Goal: Task Accomplishment & Management: Use online tool/utility

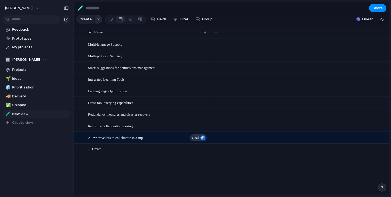
click at [97, 17] on button "button" at bounding box center [98, 19] width 7 height 9
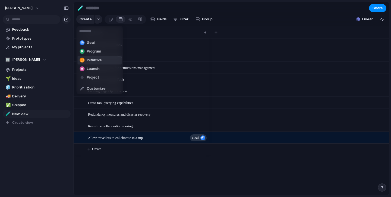
click at [104, 60] on li "Initiative" at bounding box center [100, 60] width 44 height 9
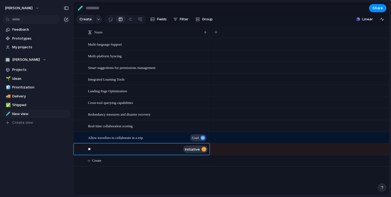
type textarea "*"
type textarea "**********"
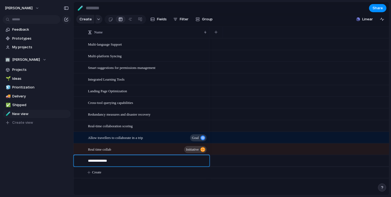
type textarea "**********"
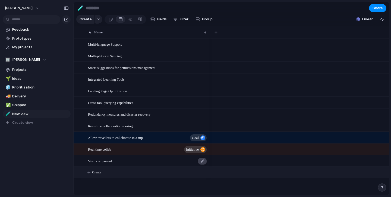
click at [203, 161] on div at bounding box center [202, 161] width 9 height 7
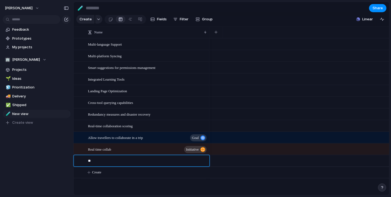
type textarea "*"
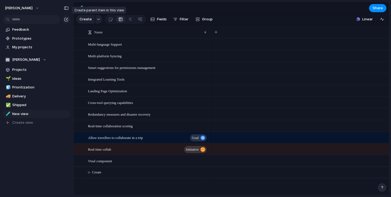
click at [95, 19] on button "button" at bounding box center [98, 19] width 7 height 9
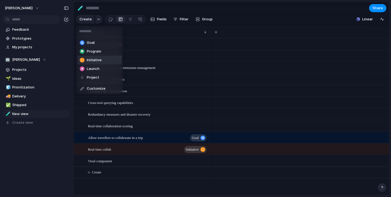
click at [103, 59] on li "Initiative" at bounding box center [100, 60] width 44 height 9
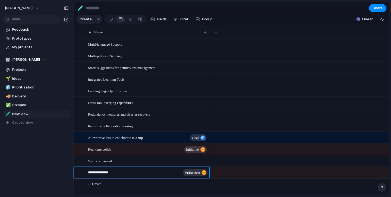
type textarea "**********"
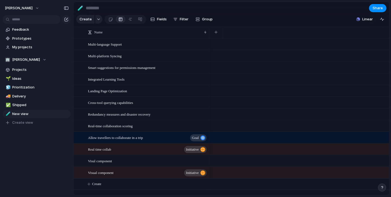
click at [168, 161] on div "Visul component" at bounding box center [148, 161] width 120 height 11
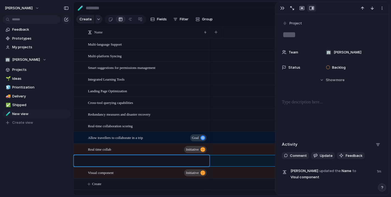
type textarea "**********"
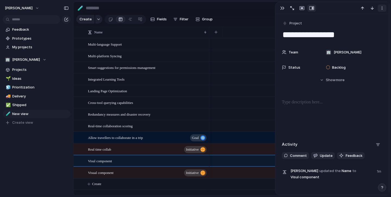
click at [382, 8] on div "button" at bounding box center [382, 8] width 4 height 4
click at [364, 31] on li "Delete" at bounding box center [365, 28] width 41 height 9
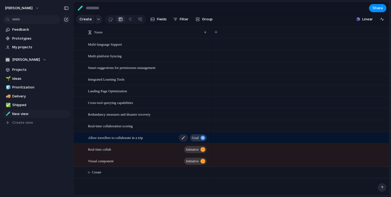
click at [162, 142] on div "Allow travellers to collaborate in a trip goal" at bounding box center [148, 137] width 120 height 11
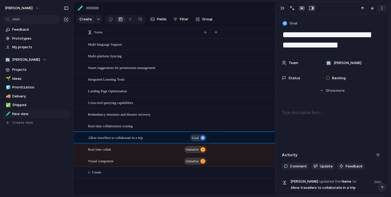
click at [383, 10] on div "button" at bounding box center [382, 8] width 4 height 4
click at [327, 8] on div "Mark as duplicate Delete" at bounding box center [195, 98] width 391 height 197
click at [313, 7] on div "button" at bounding box center [312, 8] width 5 height 4
click at [302, 6] on div "button" at bounding box center [302, 8] width 5 height 4
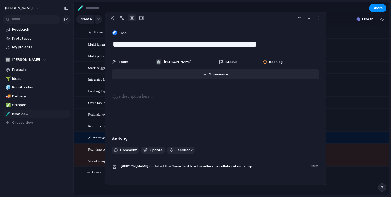
click at [211, 72] on span "Show" at bounding box center [214, 74] width 10 height 5
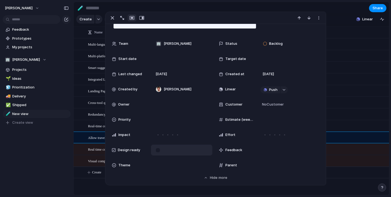
scroll to position [27, 0]
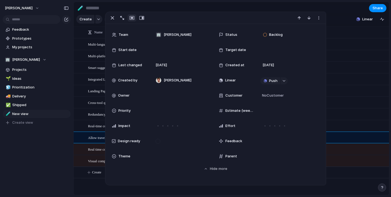
click at [233, 158] on span "Parent" at bounding box center [232, 156] width 12 height 5
click at [224, 158] on div "Parent" at bounding box center [236, 156] width 35 height 5
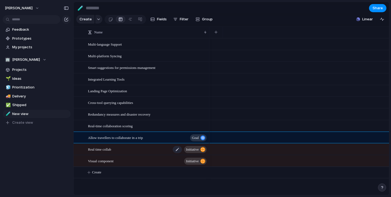
click at [92, 147] on span "Real time collab" at bounding box center [99, 149] width 23 height 6
type textarea "**********"
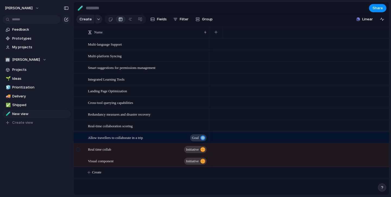
click at [79, 150] on div at bounding box center [78, 150] width 4 height 4
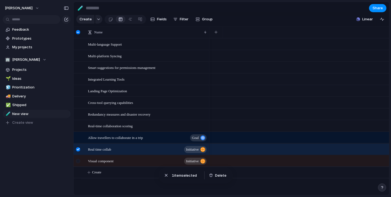
click at [79, 161] on div at bounding box center [78, 161] width 4 height 4
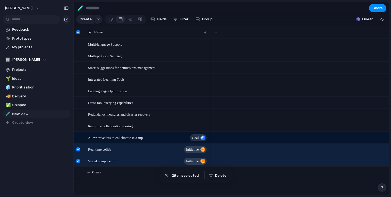
click at [78, 151] on div at bounding box center [78, 150] width 4 height 4
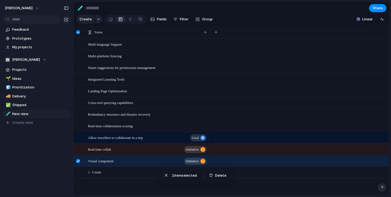
click at [78, 163] on div at bounding box center [78, 161] width 4 height 4
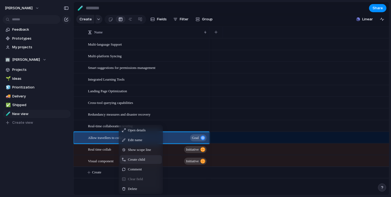
click at [137, 158] on span "Create child" at bounding box center [136, 159] width 17 height 5
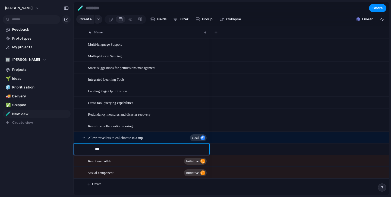
type textarea "****"
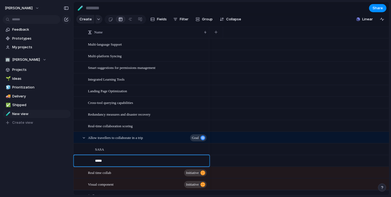
type textarea "******"
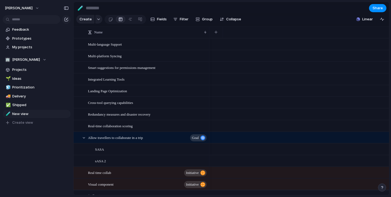
click at [256, 152] on div at bounding box center [300, 150] width 180 height 12
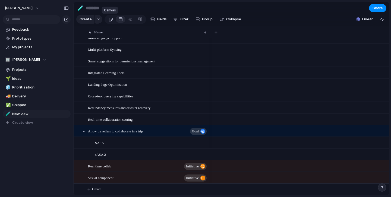
click at [108, 20] on div at bounding box center [110, 19] width 5 height 9
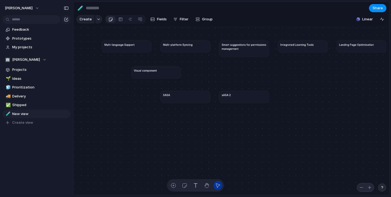
drag, startPoint x: 134, startPoint y: 95, endPoint x: 164, endPoint y: 71, distance: 38.4
click at [164, 71] on div "Visual component" at bounding box center [156, 71] width 45 height 4
drag, startPoint x: 187, startPoint y: 97, endPoint x: 127, endPoint y: 102, distance: 60.0
click at [127, 102] on article "SASA" at bounding box center [127, 102] width 50 height 13
drag, startPoint x: 161, startPoint y: 73, endPoint x: 172, endPoint y: 76, distance: 11.7
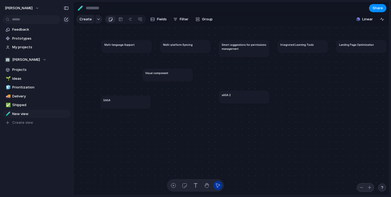
click at [172, 76] on article "Visual component" at bounding box center [168, 75] width 50 height 13
drag, startPoint x: 251, startPoint y: 95, endPoint x: 191, endPoint y: 102, distance: 60.4
click at [191, 102] on div "sASA 2" at bounding box center [184, 101] width 45 height 4
click at [121, 20] on div at bounding box center [121, 19] width 4 height 9
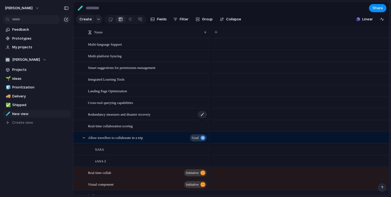
scroll to position [7, 0]
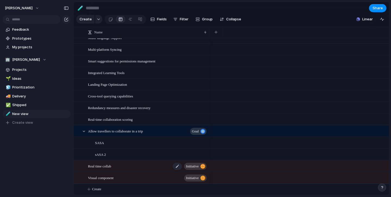
click at [130, 163] on div "Real time collab initiative" at bounding box center [148, 166] width 120 height 11
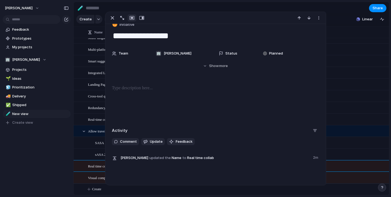
scroll to position [16, 0]
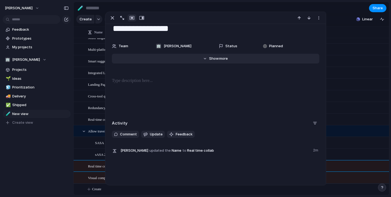
click at [218, 60] on span "Show" at bounding box center [214, 58] width 10 height 5
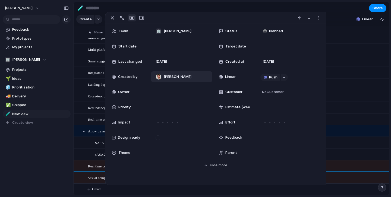
scroll to position [32, 0]
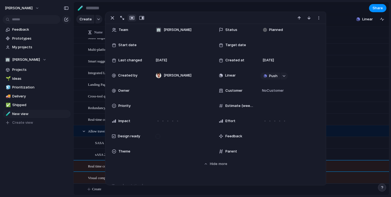
click at [230, 152] on span "Parent" at bounding box center [232, 151] width 12 height 5
click at [213, 151] on div "Team 🏢 Hernan-garcia Status Planned Start date Target date Last changed 12 Octo…" at bounding box center [215, 90] width 207 height 133
click at [244, 151] on div "Parent" at bounding box center [236, 151] width 35 height 5
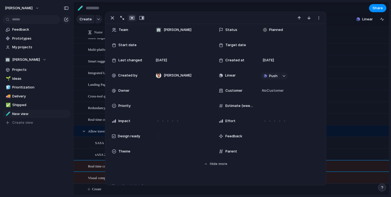
click at [244, 151] on div "Parent" at bounding box center [236, 151] width 35 height 5
click at [245, 151] on div "Parent" at bounding box center [236, 151] width 35 height 5
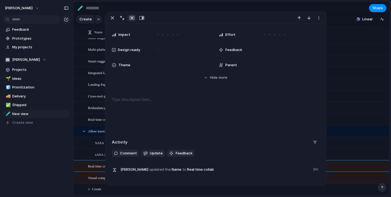
scroll to position [97, 0]
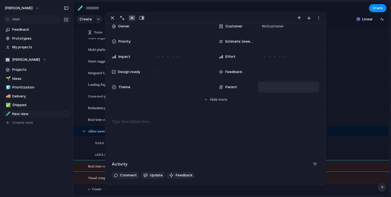
click at [287, 89] on div at bounding box center [289, 87] width 57 height 6
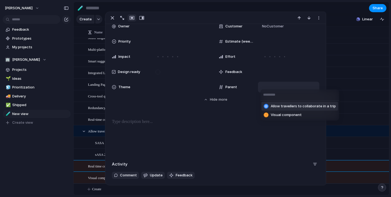
click at [287, 105] on span "Allow travellers to collaborate in a trip" at bounding box center [303, 106] width 65 height 5
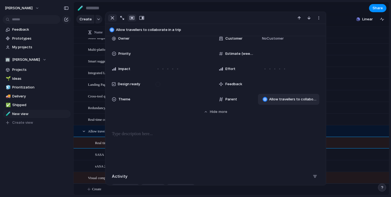
click at [112, 19] on div "button" at bounding box center [112, 18] width 7 height 7
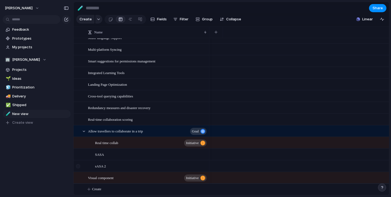
click at [79, 166] on div at bounding box center [78, 166] width 4 height 4
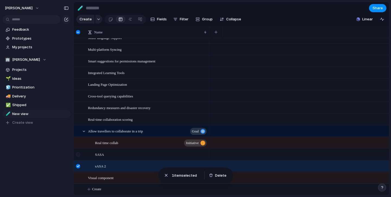
click at [79, 153] on div at bounding box center [78, 155] width 4 height 4
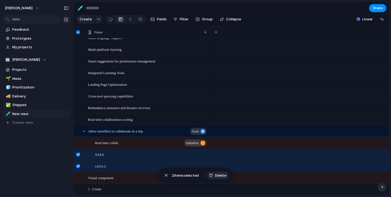
click at [221, 173] on span "Delete" at bounding box center [220, 175] width 11 height 5
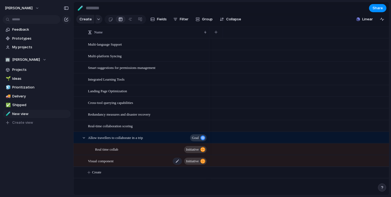
click at [146, 160] on div "Visual component initiative" at bounding box center [148, 161] width 120 height 11
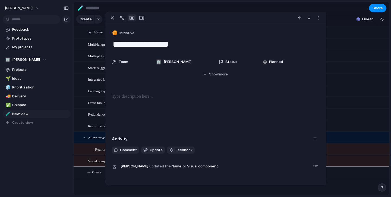
scroll to position [2, 0]
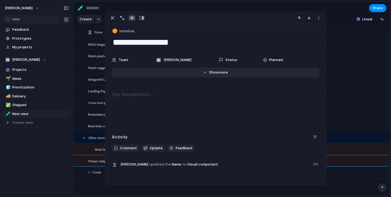
click at [221, 76] on button "Hide Show more" at bounding box center [215, 73] width 207 height 10
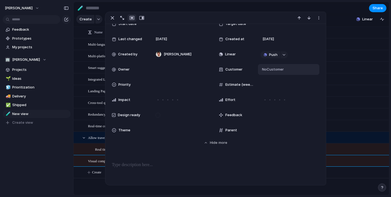
scroll to position [74, 0]
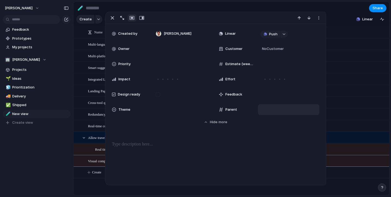
click at [282, 107] on div at bounding box center [289, 110] width 57 height 6
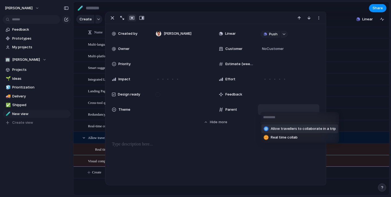
click at [282, 129] on span "Allow travellers to collaborate in a trip" at bounding box center [303, 128] width 65 height 5
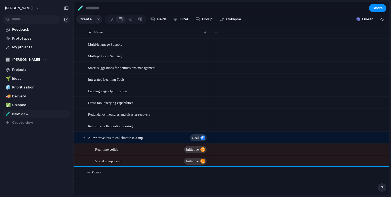
click at [334, 16] on section "Create Fields Filter Group Zoom Collapse Linear" at bounding box center [232, 20] width 316 height 13
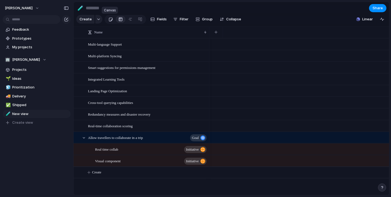
click at [110, 19] on div at bounding box center [110, 19] width 5 height 9
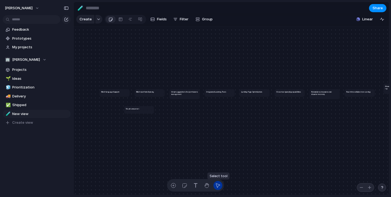
click at [219, 185] on div "button" at bounding box center [218, 186] width 6 height 6
click at [142, 111] on article "Visual component" at bounding box center [139, 110] width 30 height 8
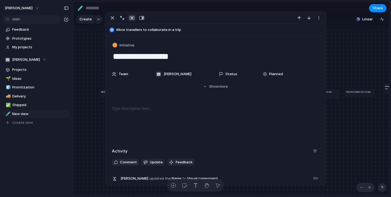
click at [81, 127] on div "Multi-language Support Multi-platform Syncing Smart suggestions for permissions…" at bounding box center [232, 111] width 316 height 169
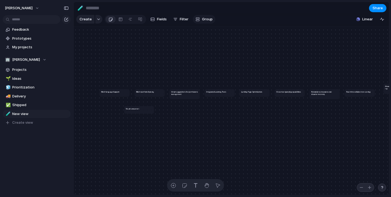
click at [209, 18] on span "Group" at bounding box center [207, 19] width 11 height 5
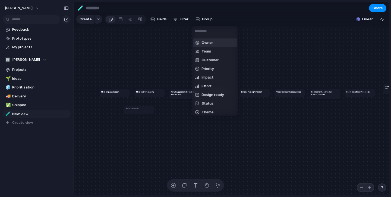
click at [156, 20] on div "Owner Team Customer Priority Impact Effort Design ready Status Theme Created by" at bounding box center [195, 98] width 391 height 197
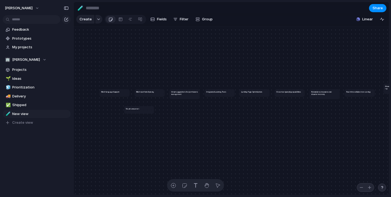
click at [157, 20] on span "Fields" at bounding box center [162, 19] width 10 height 5
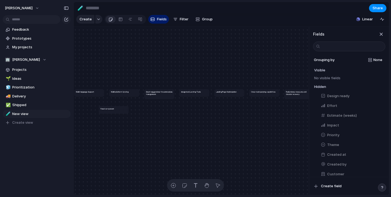
click at [157, 20] on span "Fields" at bounding box center [162, 19] width 10 height 5
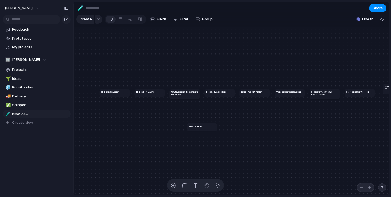
drag, startPoint x: 143, startPoint y: 109, endPoint x: 206, endPoint y: 127, distance: 65.4
click at [206, 127] on div "Visual component" at bounding box center [202, 126] width 27 height 2
click at [139, 20] on div at bounding box center [140, 19] width 4 height 9
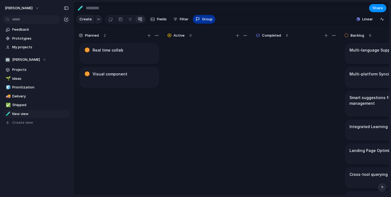
click at [207, 19] on span "Group" at bounding box center [207, 19] width 11 height 5
click at [150, 143] on div "Owner Team Customer Priority Impact Effort Design ready Status Theme Created by" at bounding box center [195, 98] width 391 height 197
click at [160, 19] on span "Fields" at bounding box center [162, 19] width 10 height 5
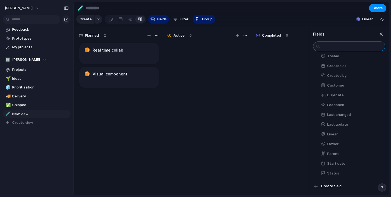
scroll to position [90, 0]
click at [381, 152] on div "button" at bounding box center [380, 153] width 4 height 4
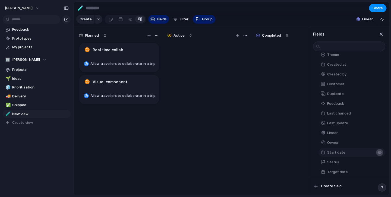
click at [381, 152] on div "button" at bounding box center [380, 153] width 4 height 4
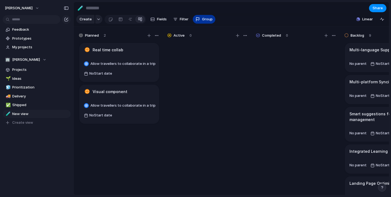
click at [200, 20] on button "Group" at bounding box center [204, 19] width 23 height 9
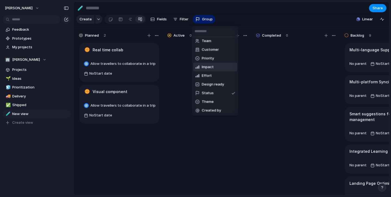
scroll to position [0, 0]
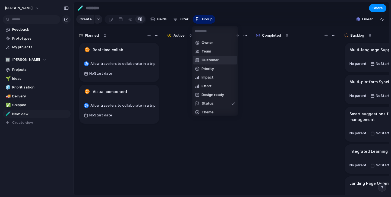
type input "*"
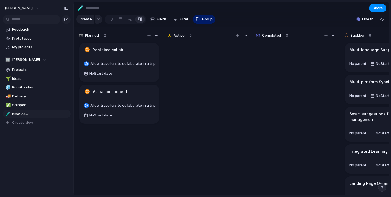
click at [27, 75] on div "Owner Team Customer Priority Impact Effort Design ready Status Theme Created by" at bounding box center [195, 98] width 391 height 197
click at [28, 77] on span "Ideas" at bounding box center [40, 78] width 57 height 5
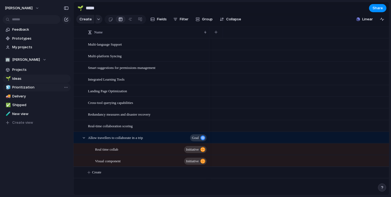
click at [41, 86] on span "Prioritization" at bounding box center [40, 87] width 57 height 5
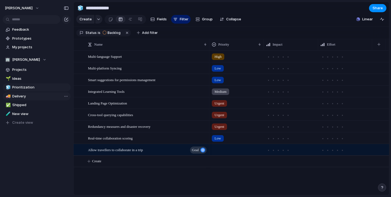
click at [35, 97] on span "Delivery" at bounding box center [40, 96] width 57 height 5
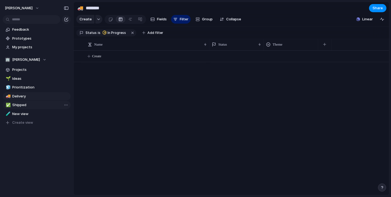
click at [33, 106] on span "Shipped" at bounding box center [40, 104] width 57 height 5
type input "*******"
click at [35, 123] on button "Create view" at bounding box center [37, 123] width 68 height 8
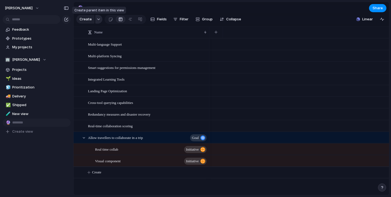
click at [98, 18] on button "button" at bounding box center [98, 19] width 7 height 9
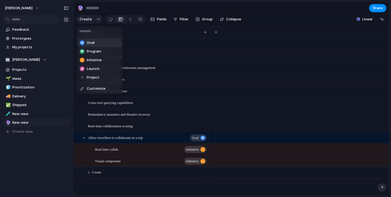
click at [97, 45] on li "Goal" at bounding box center [100, 43] width 44 height 9
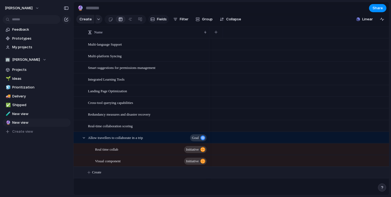
click at [152, 20] on div "button" at bounding box center [153, 19] width 4 height 4
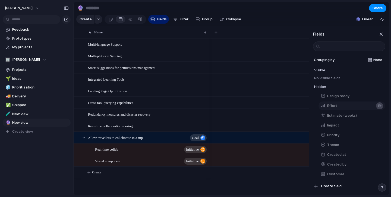
click at [379, 107] on div "button" at bounding box center [380, 106] width 4 height 4
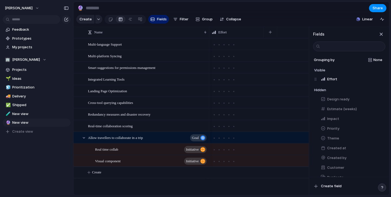
click at [379, 107] on div "button" at bounding box center [380, 109] width 4 height 4
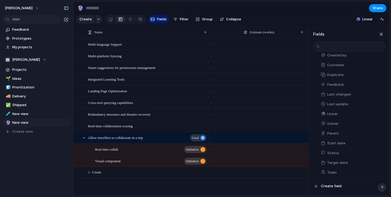
scroll to position [107, 0]
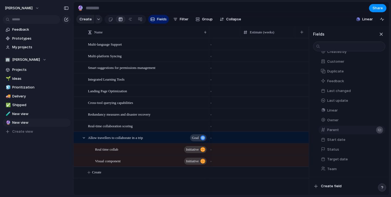
click at [379, 129] on div "button" at bounding box center [380, 130] width 4 height 4
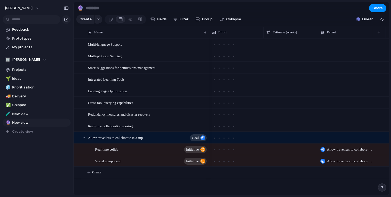
click at [279, 4] on section "🔮 Share" at bounding box center [232, 8] width 316 height 12
click at [204, 19] on span "Group" at bounding box center [207, 19] width 11 height 5
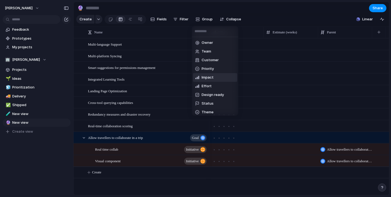
scroll to position [11, 0]
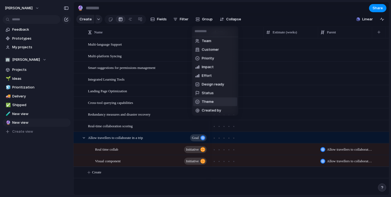
click at [222, 103] on li "Theme" at bounding box center [215, 102] width 44 height 9
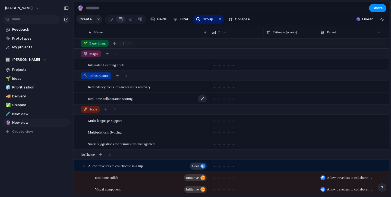
scroll to position [0, 0]
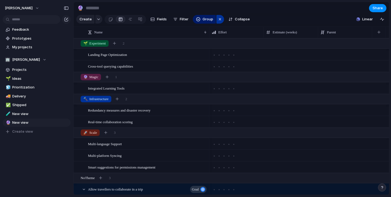
click at [219, 20] on div "button" at bounding box center [220, 19] width 4 height 7
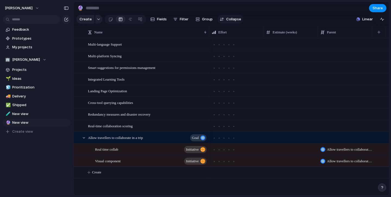
click at [224, 20] on button "Collapse" at bounding box center [231, 19] width 26 height 9
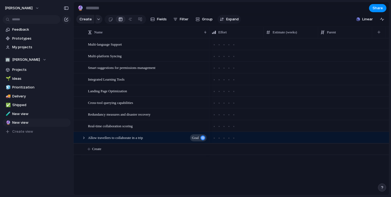
click at [224, 20] on button "Expand" at bounding box center [229, 19] width 23 height 9
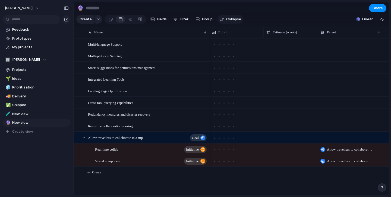
click at [224, 20] on button "Collapse" at bounding box center [231, 19] width 26 height 9
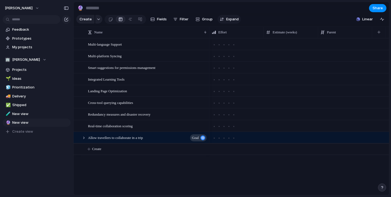
click at [224, 20] on button "Expand" at bounding box center [229, 19] width 23 height 9
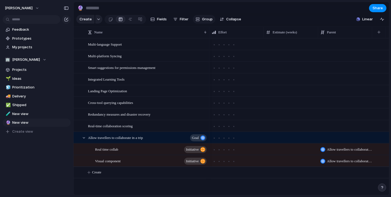
click at [210, 21] on span "Group" at bounding box center [207, 19] width 11 height 5
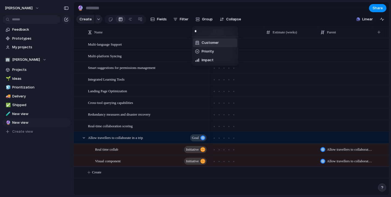
type input "*"
click at [29, 116] on div "* Customer Priority Impact" at bounding box center [195, 98] width 391 height 197
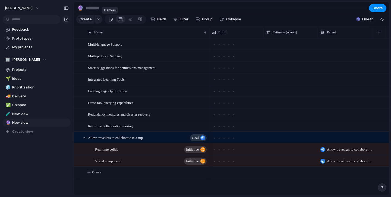
click at [111, 18] on div at bounding box center [110, 19] width 5 height 9
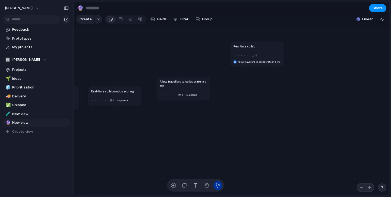
drag, startPoint x: 246, startPoint y: 93, endPoint x: 265, endPoint y: 47, distance: 49.2
click at [265, 47] on div "Real time collab" at bounding box center [257, 46] width 47 height 4
click at [217, 186] on div "button" at bounding box center [218, 186] width 6 height 6
drag, startPoint x: 232, startPoint y: 52, endPoint x: 208, endPoint y: 54, distance: 24.2
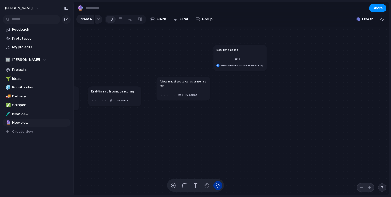
click at [214, 54] on article "Real time collab 0 Allow travellers to collaborate in a trip" at bounding box center [241, 58] width 54 height 26
click at [184, 187] on div "button" at bounding box center [185, 186] width 6 height 6
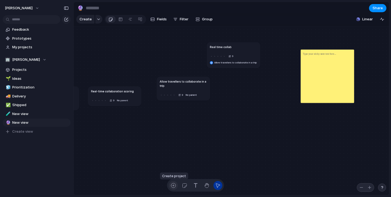
click at [175, 188] on div "button" at bounding box center [174, 186] width 6 height 6
click at [173, 188] on div "button" at bounding box center [174, 186] width 6 height 6
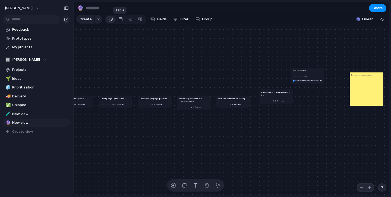
click at [120, 20] on div at bounding box center [121, 19] width 4 height 9
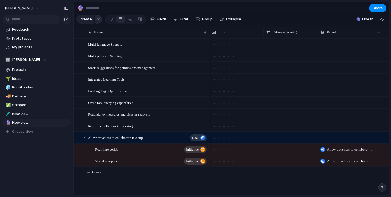
click at [98, 20] on div "button" at bounding box center [99, 19] width 4 height 2
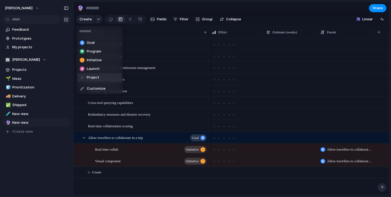
click at [105, 79] on li "Project" at bounding box center [100, 77] width 44 height 9
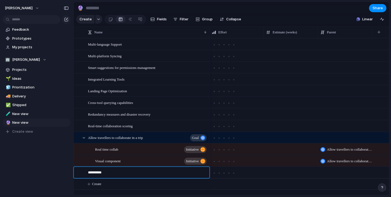
type textarea "**********"
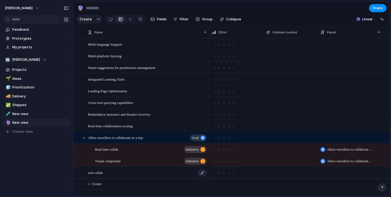
click at [123, 175] on div "real collab" at bounding box center [148, 172] width 120 height 11
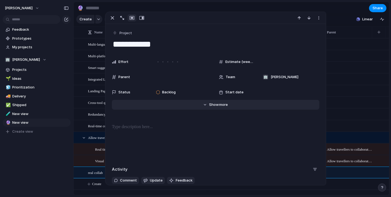
click at [219, 108] on button "Hide Show more" at bounding box center [215, 105] width 207 height 10
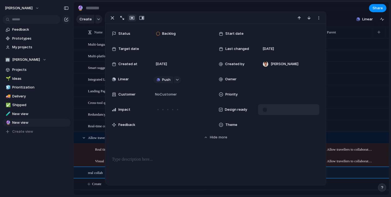
scroll to position [58, 0]
click at [287, 129] on div at bounding box center [288, 125] width 61 height 11
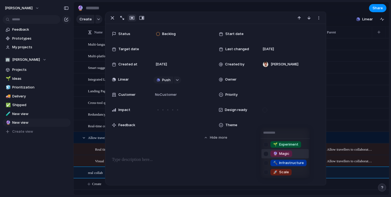
click at [204, 155] on div "🌱 Experiment 🔮 Magic 🔨 Infrastructure 🚀 Scale" at bounding box center [195, 98] width 391 height 197
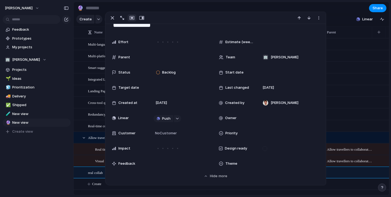
scroll to position [0, 0]
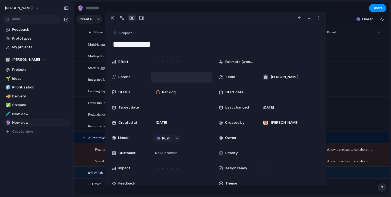
click at [169, 76] on div at bounding box center [182, 77] width 57 height 6
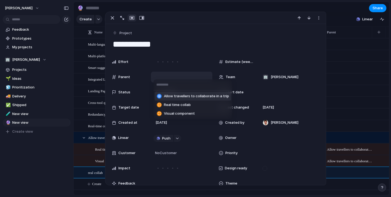
click at [177, 97] on span "Allow travellers to collaborate in a trip" at bounding box center [196, 96] width 65 height 5
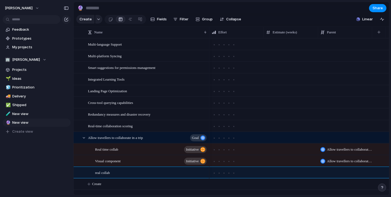
click at [334, 9] on section "🔮 Share" at bounding box center [232, 8] width 316 height 12
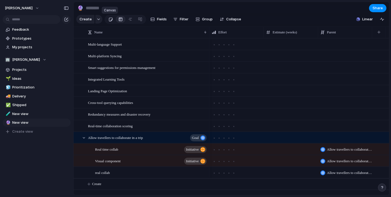
click at [110, 21] on div at bounding box center [110, 19] width 5 height 9
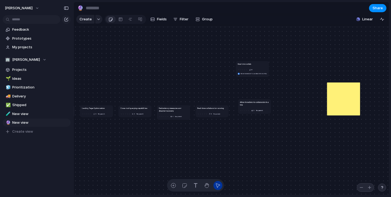
drag, startPoint x: 291, startPoint y: 80, endPoint x: 258, endPoint y: 64, distance: 37.0
click at [258, 64] on div "Real time collab" at bounding box center [252, 64] width 29 height 3
click at [161, 22] on button "Fields" at bounding box center [158, 19] width 21 height 9
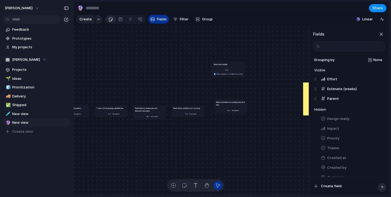
click at [161, 22] on button "Fields" at bounding box center [158, 19] width 21 height 9
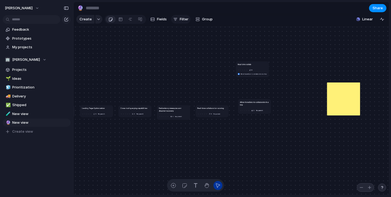
click at [183, 19] on span "Filter" at bounding box center [184, 19] width 9 height 5
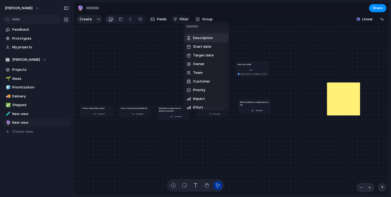
click at [183, 19] on div "Description Start date Target date Owner Team Customer Priority Impact Effort D…" at bounding box center [195, 98] width 391 height 197
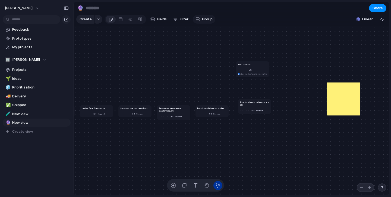
click at [209, 20] on span "Group" at bounding box center [207, 19] width 11 height 5
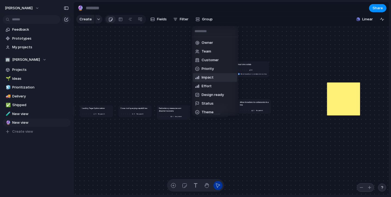
scroll to position [11, 0]
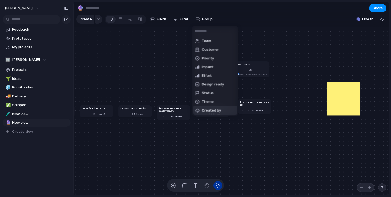
click at [216, 106] on li "Theme" at bounding box center [215, 102] width 44 height 9
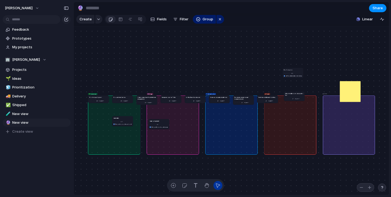
click at [169, 106] on div "🌱 Experiment 🔮 Magic 🔨 Infrastructure 🚀 Scale No Theme Multi-language Support 0…" at bounding box center [128, 116] width 80 height 43
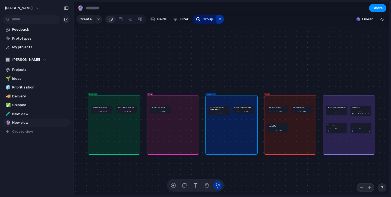
click at [217, 20] on button "button" at bounding box center [221, 19] width 8 height 9
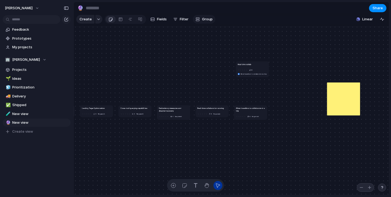
click at [207, 20] on span "Group" at bounding box center [207, 19] width 11 height 5
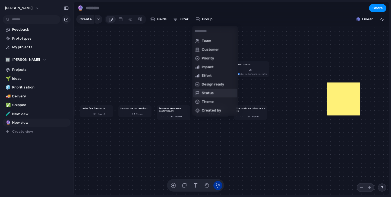
click at [220, 95] on li "Status" at bounding box center [215, 93] width 44 height 9
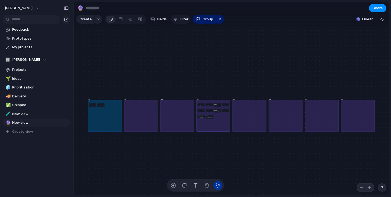
click at [182, 20] on span "Filter" at bounding box center [184, 19] width 9 height 5
click at [158, 20] on span "Fields" at bounding box center [162, 19] width 10 height 5
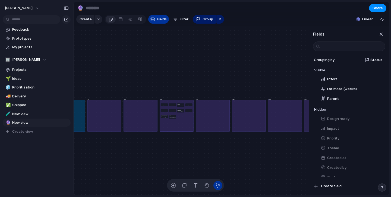
click at [158, 20] on span "Fields" at bounding box center [162, 19] width 10 height 5
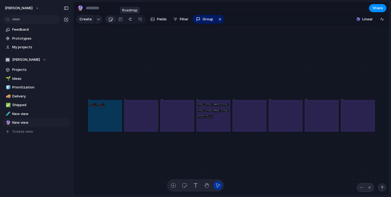
click at [130, 21] on div at bounding box center [130, 19] width 4 height 9
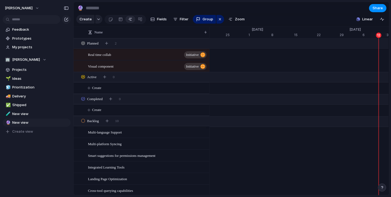
scroll to position [0, 3403]
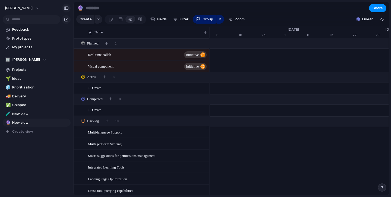
click at [65, 10] on button "button" at bounding box center [66, 8] width 9 height 9
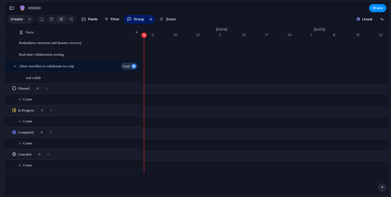
scroll to position [0, 0]
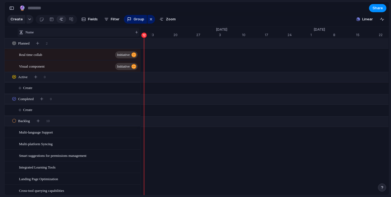
click at [29, 33] on span "Name" at bounding box center [30, 32] width 8 height 5
click at [13, 33] on div "Sort ascending Sort descending" at bounding box center [195, 98] width 391 height 197
click at [71, 36] on div "Sort ascending Sort descending" at bounding box center [195, 98] width 391 height 197
click at [151, 19] on div "button" at bounding box center [151, 19] width 4 height 7
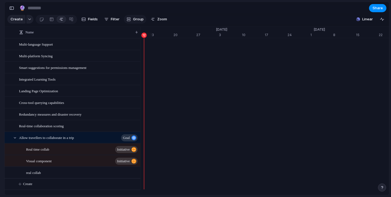
click at [135, 21] on span "Group" at bounding box center [138, 19] width 11 height 5
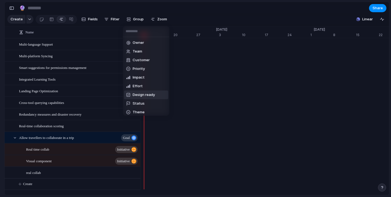
scroll to position [11, 0]
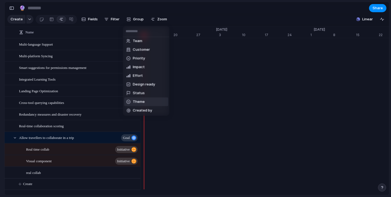
click at [149, 102] on li "Theme" at bounding box center [146, 102] width 44 height 9
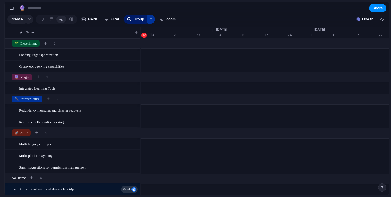
click at [149, 18] on div "button" at bounding box center [151, 19] width 4 height 7
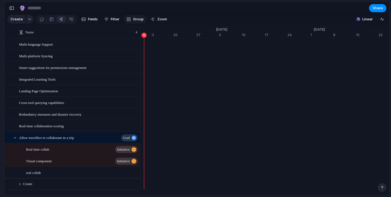
click at [133, 22] on span "Group" at bounding box center [138, 19] width 11 height 5
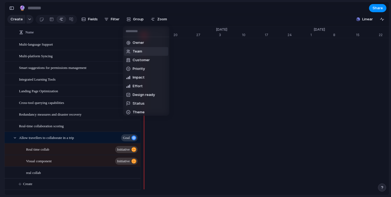
click at [139, 53] on span "Team" at bounding box center [138, 51] width 10 height 5
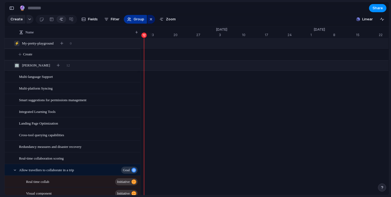
click at [137, 20] on span "Group" at bounding box center [139, 19] width 11 height 5
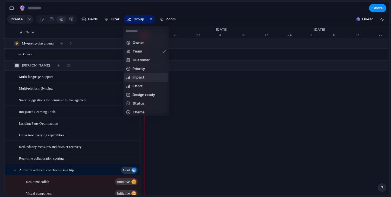
click at [148, 76] on li "Impact" at bounding box center [146, 77] width 44 height 9
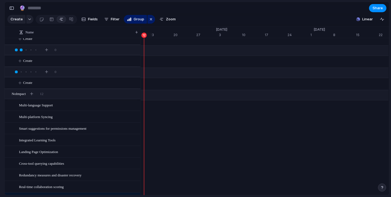
scroll to position [0, 0]
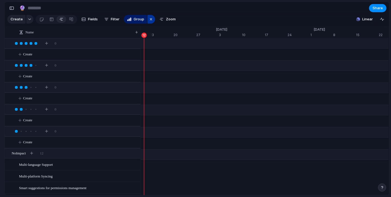
click at [151, 17] on div "button" at bounding box center [151, 19] width 4 height 7
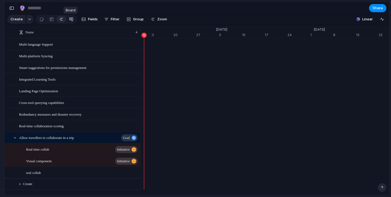
click at [70, 21] on div at bounding box center [71, 19] width 4 height 9
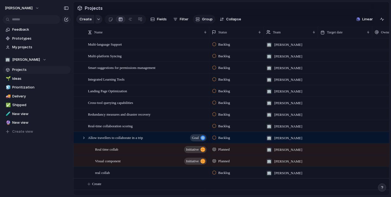
click at [204, 19] on span "Group" at bounding box center [207, 19] width 11 height 5
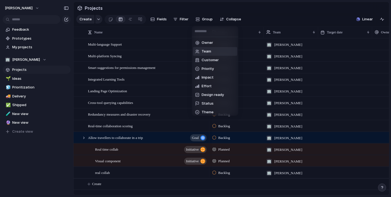
click at [207, 50] on span "Team" at bounding box center [207, 51] width 10 height 5
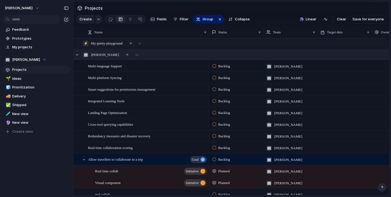
scroll to position [16, 0]
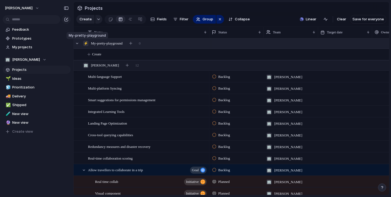
click at [85, 43] on div "⚡" at bounding box center [85, 43] width 5 height 5
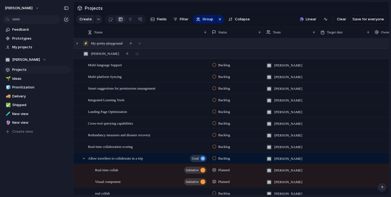
click at [97, 43] on span "My-pretty-playground" at bounding box center [107, 43] width 32 height 5
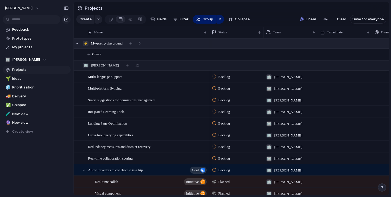
click at [103, 43] on span "My-pretty-playground" at bounding box center [107, 43] width 32 height 5
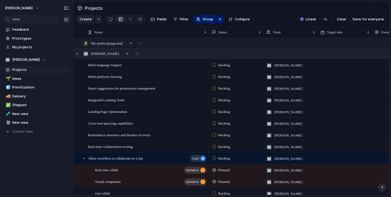
click at [103, 55] on span "[PERSON_NAME]" at bounding box center [105, 53] width 28 height 5
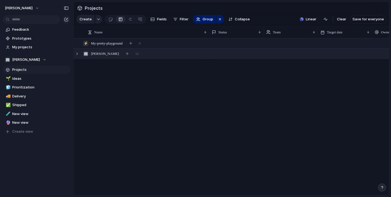
click at [103, 55] on span "[PERSON_NAME]" at bounding box center [105, 53] width 28 height 5
